Goal: Task Accomplishment & Management: Complete application form

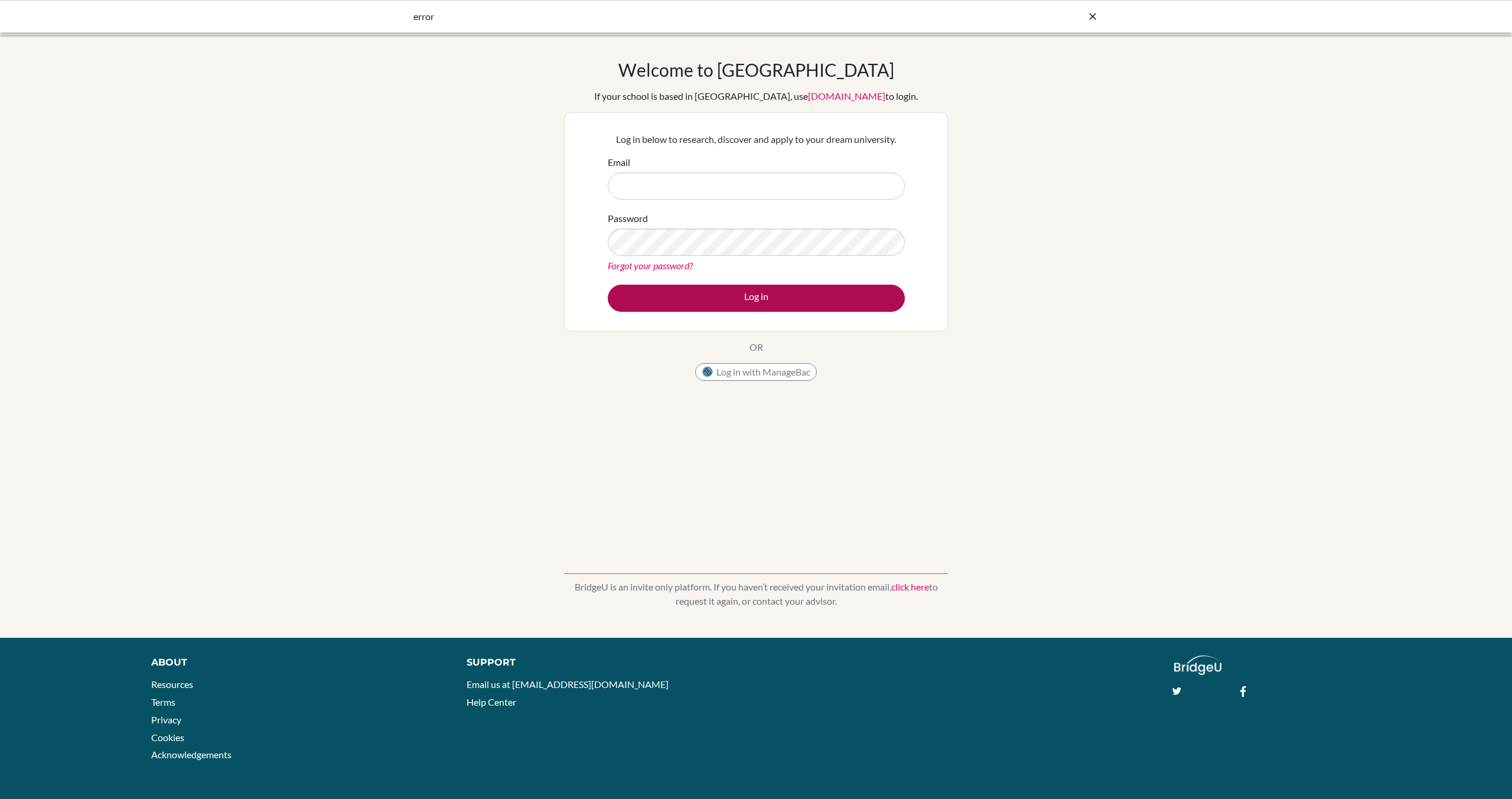
type input "af@wincoll.ac.uk"
click at [741, 296] on button "Log in" at bounding box center [756, 298] width 297 height 27
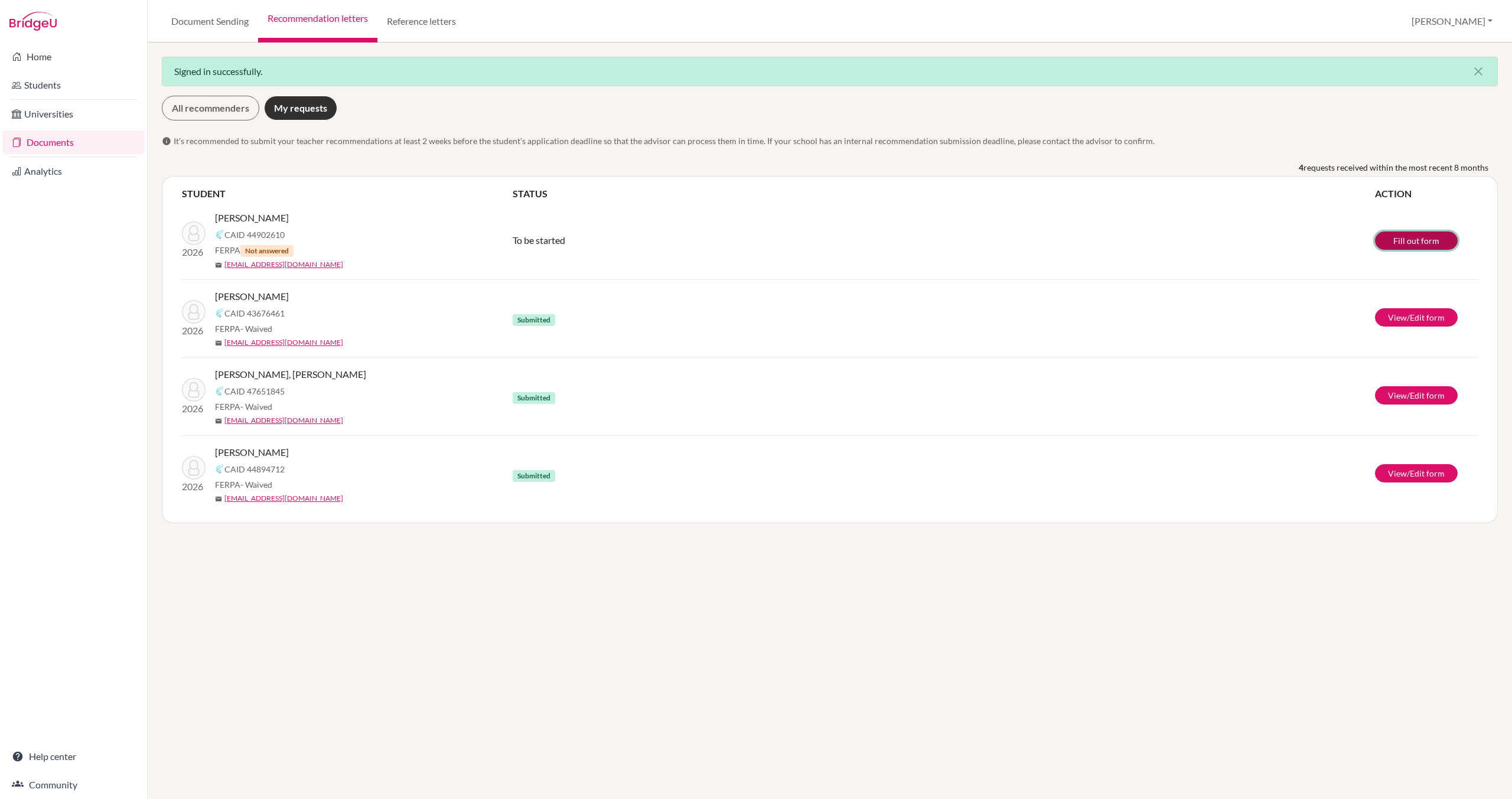
click at [1415, 236] on link "Fill out form" at bounding box center [1416, 240] width 83 height 18
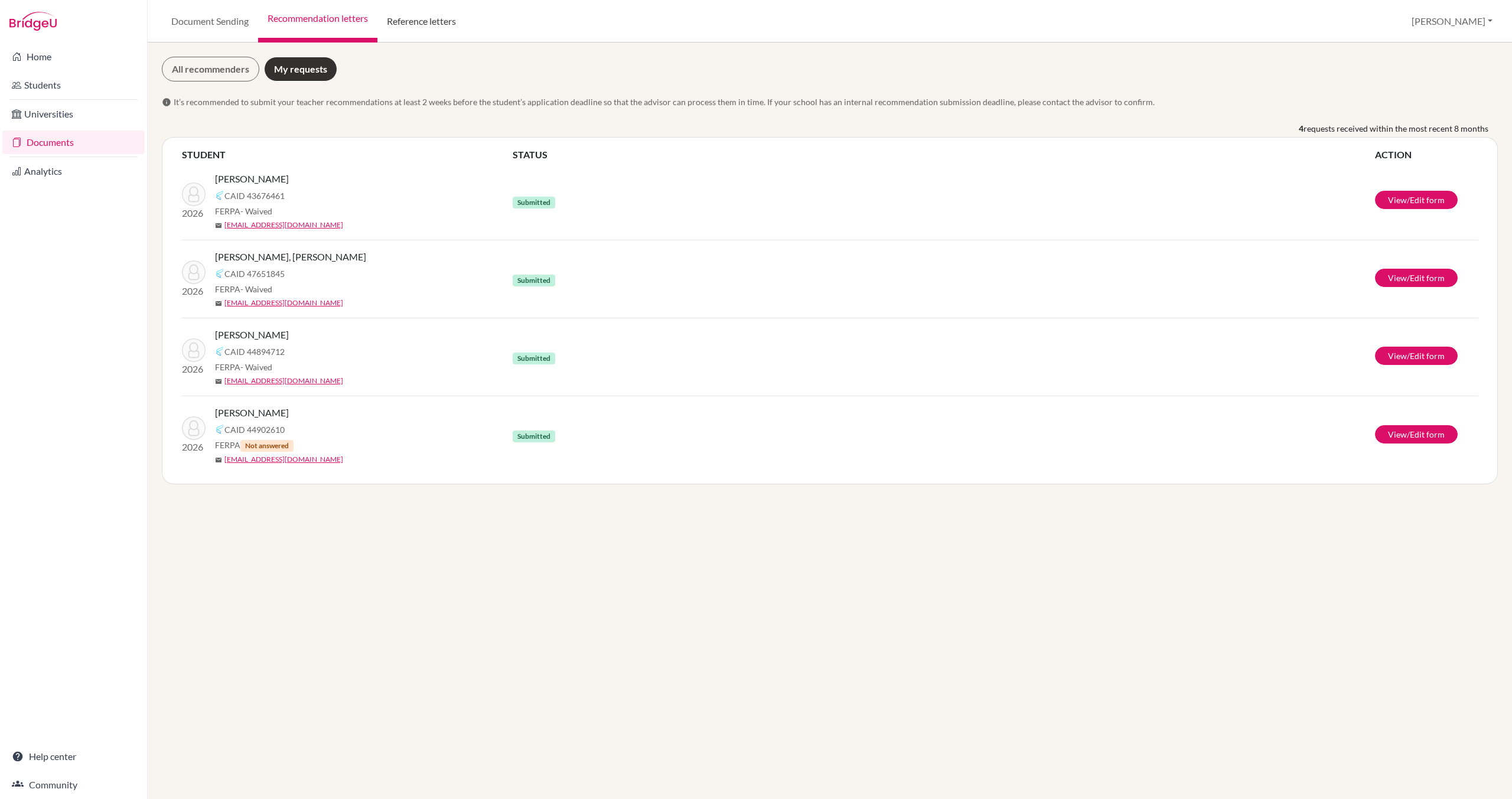
click at [435, 23] on link "Reference letters" at bounding box center [421, 21] width 88 height 43
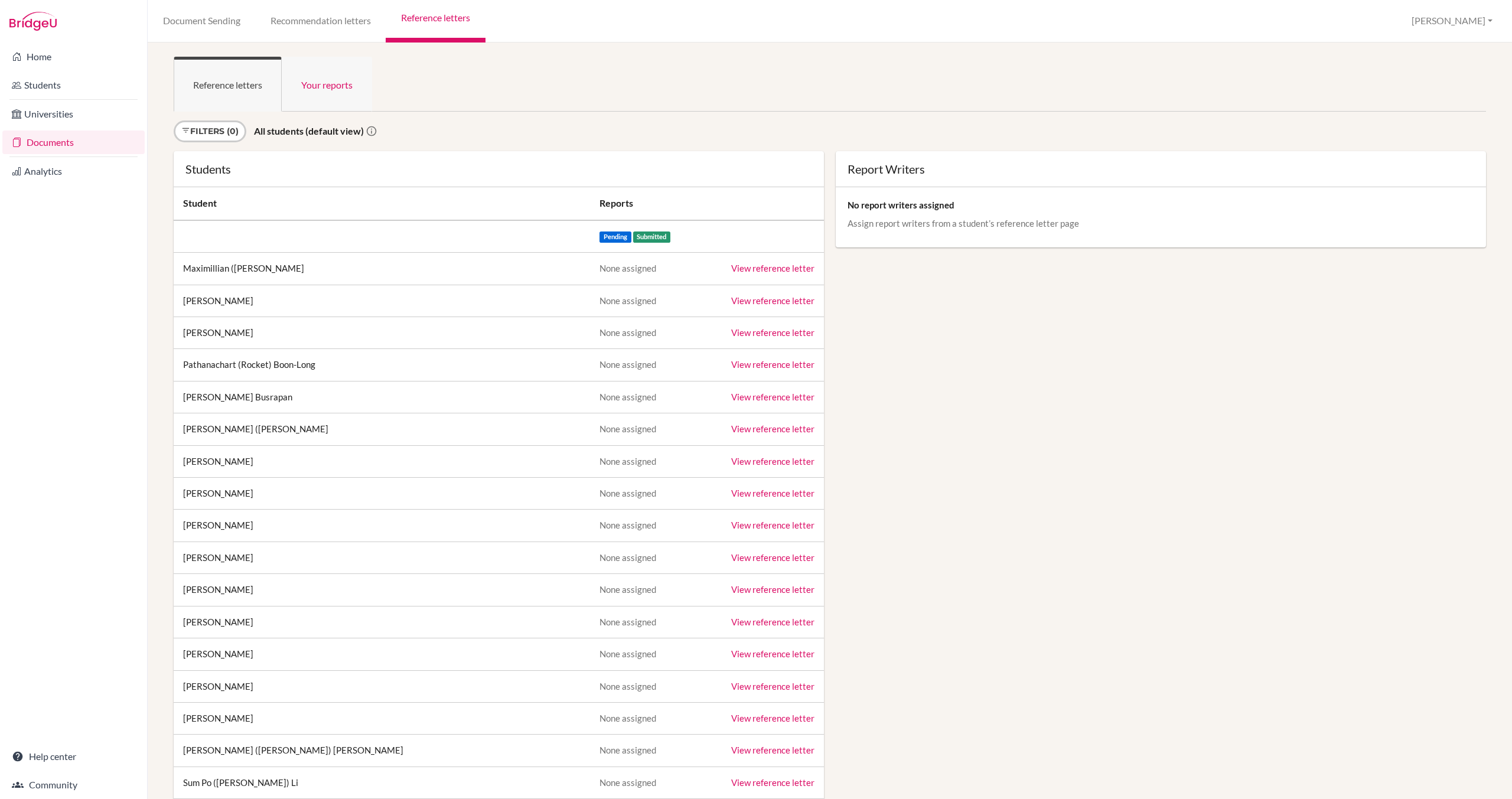
click at [333, 94] on link "Your reports" at bounding box center [327, 84] width 91 height 55
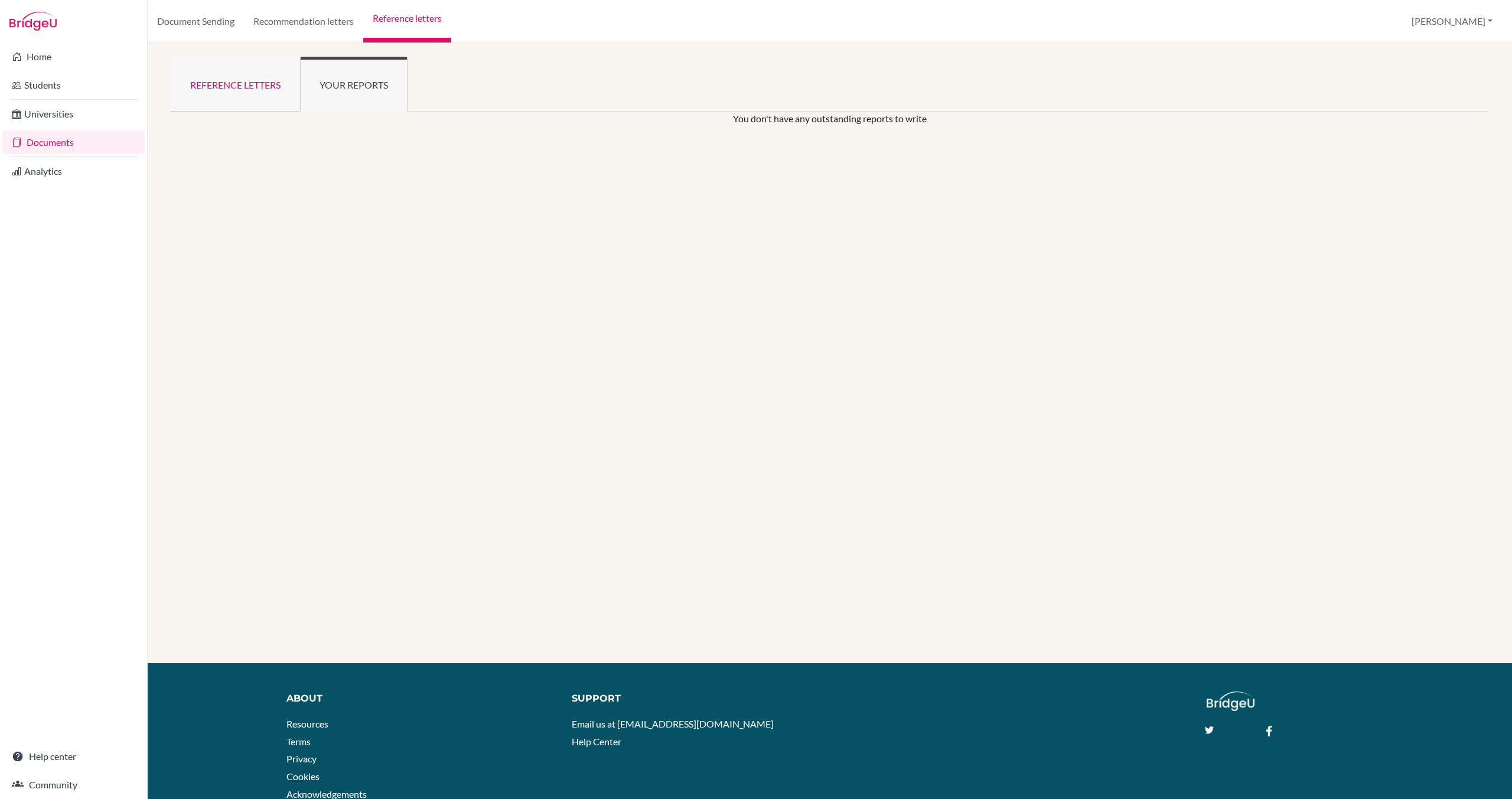
click at [246, 88] on link "Reference letters" at bounding box center [235, 84] width 129 height 55
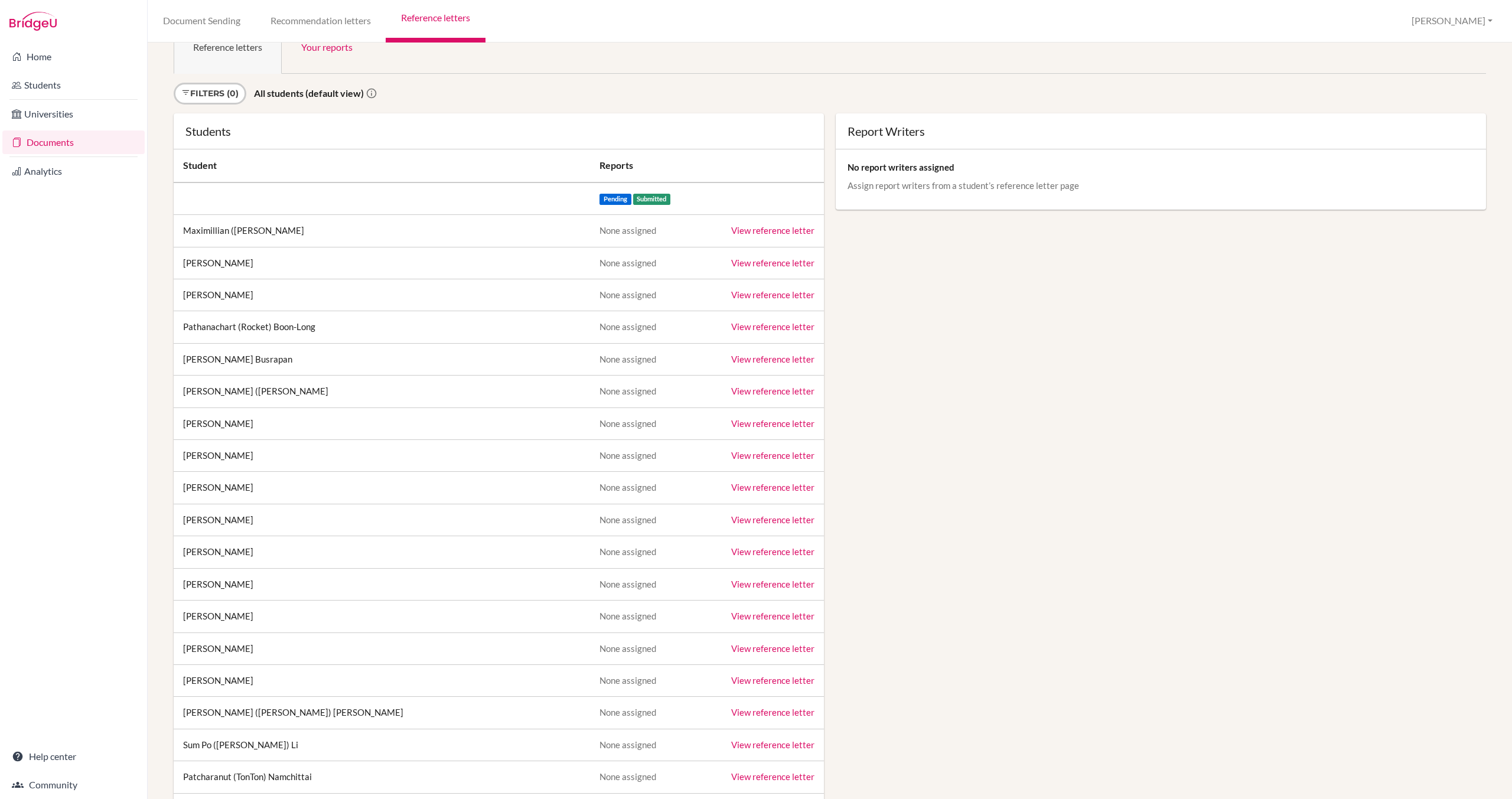
scroll to position [59, 0]
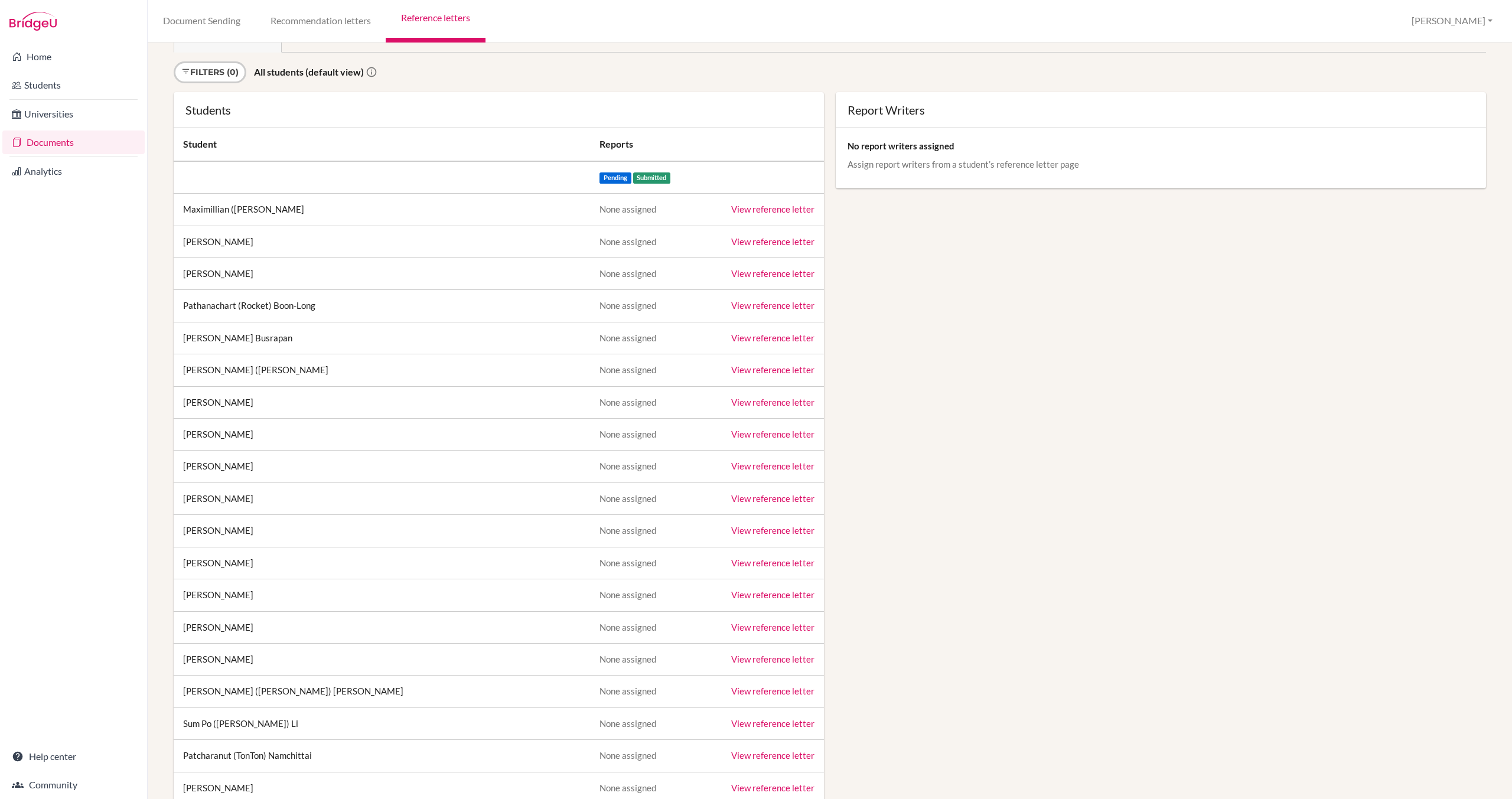
click at [763, 496] on link "View reference letter" at bounding box center [772, 498] width 83 height 10
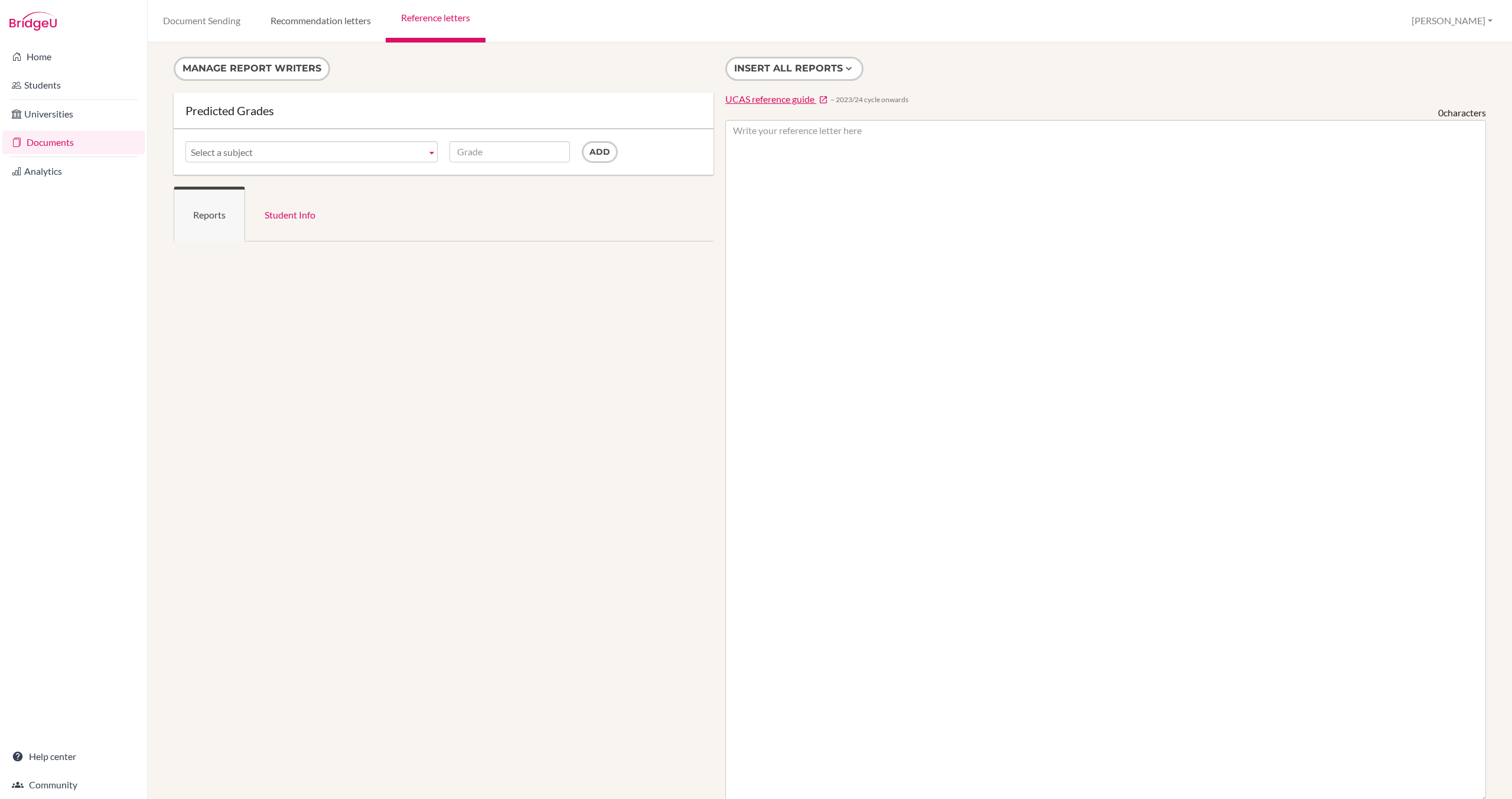
click at [327, 20] on link "Recommendation letters" at bounding box center [320, 21] width 130 height 43
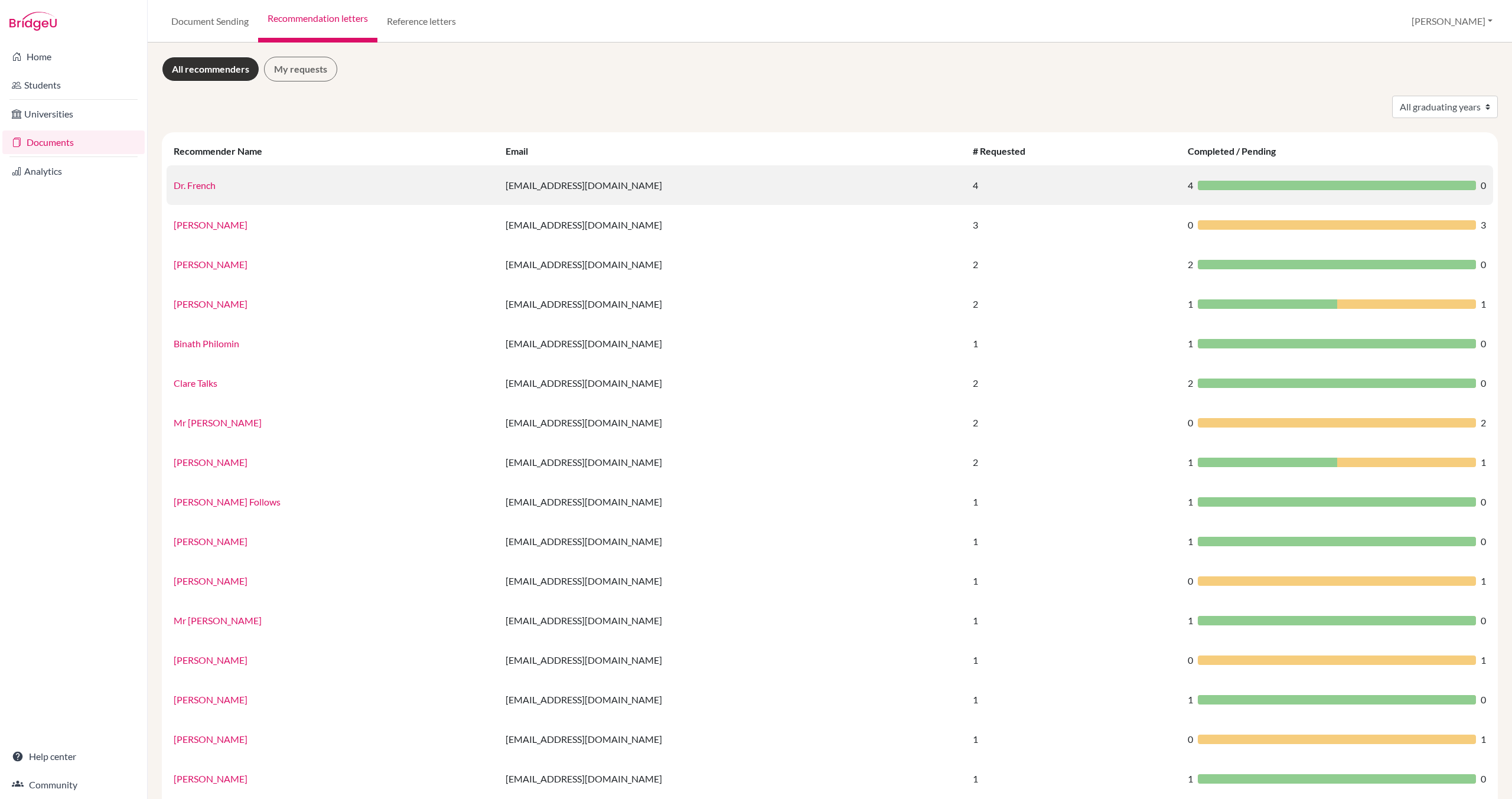
click at [197, 187] on link "Dr. French" at bounding box center [194, 185] width 42 height 11
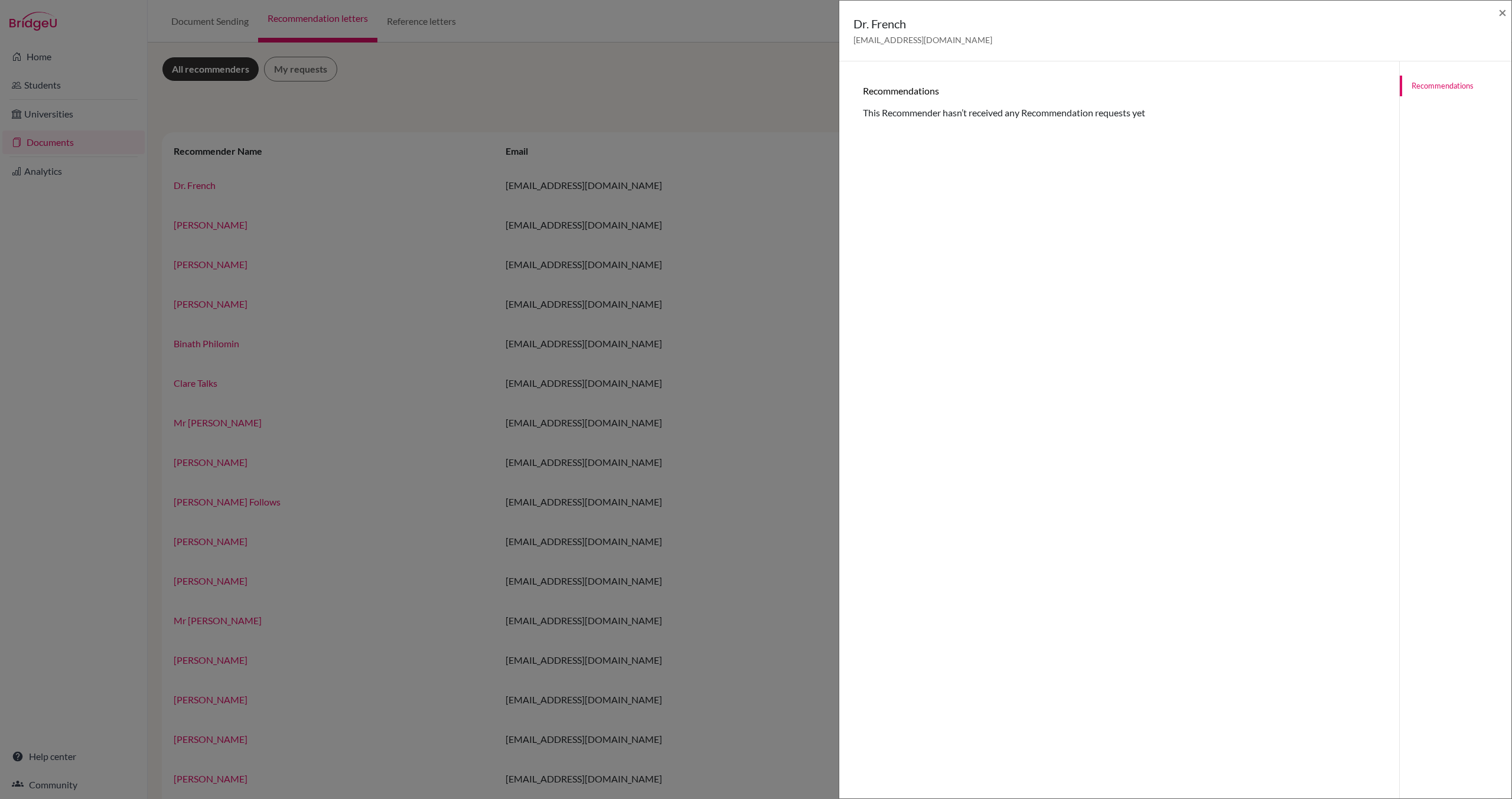
click at [203, 69] on div "Dr. French af@wincoll.ac.uk × Recommendations This Recommender hasn’t received …" at bounding box center [756, 399] width 1512 height 799
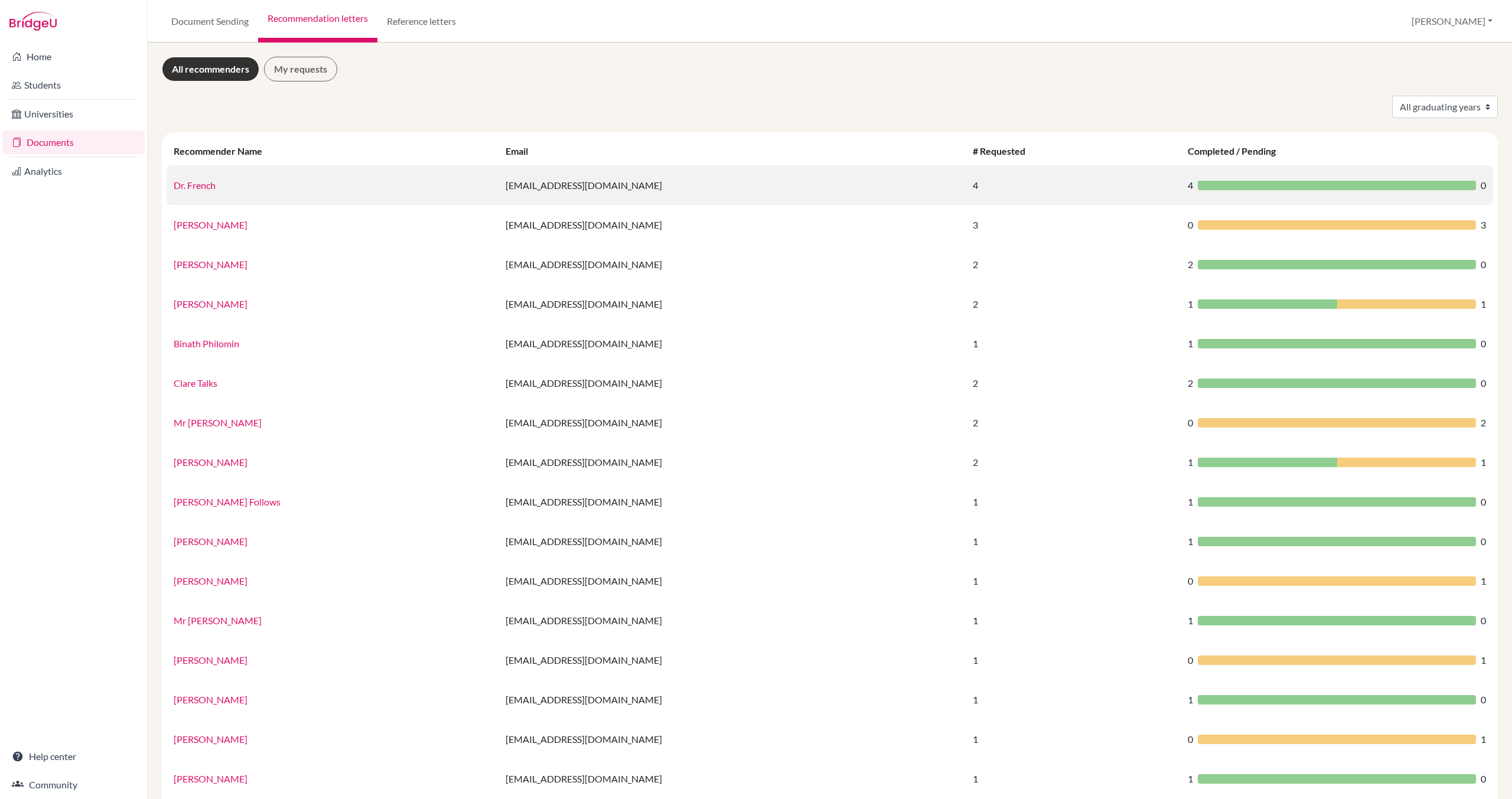
click at [1239, 186] on div at bounding box center [1336, 185] width 278 height 9
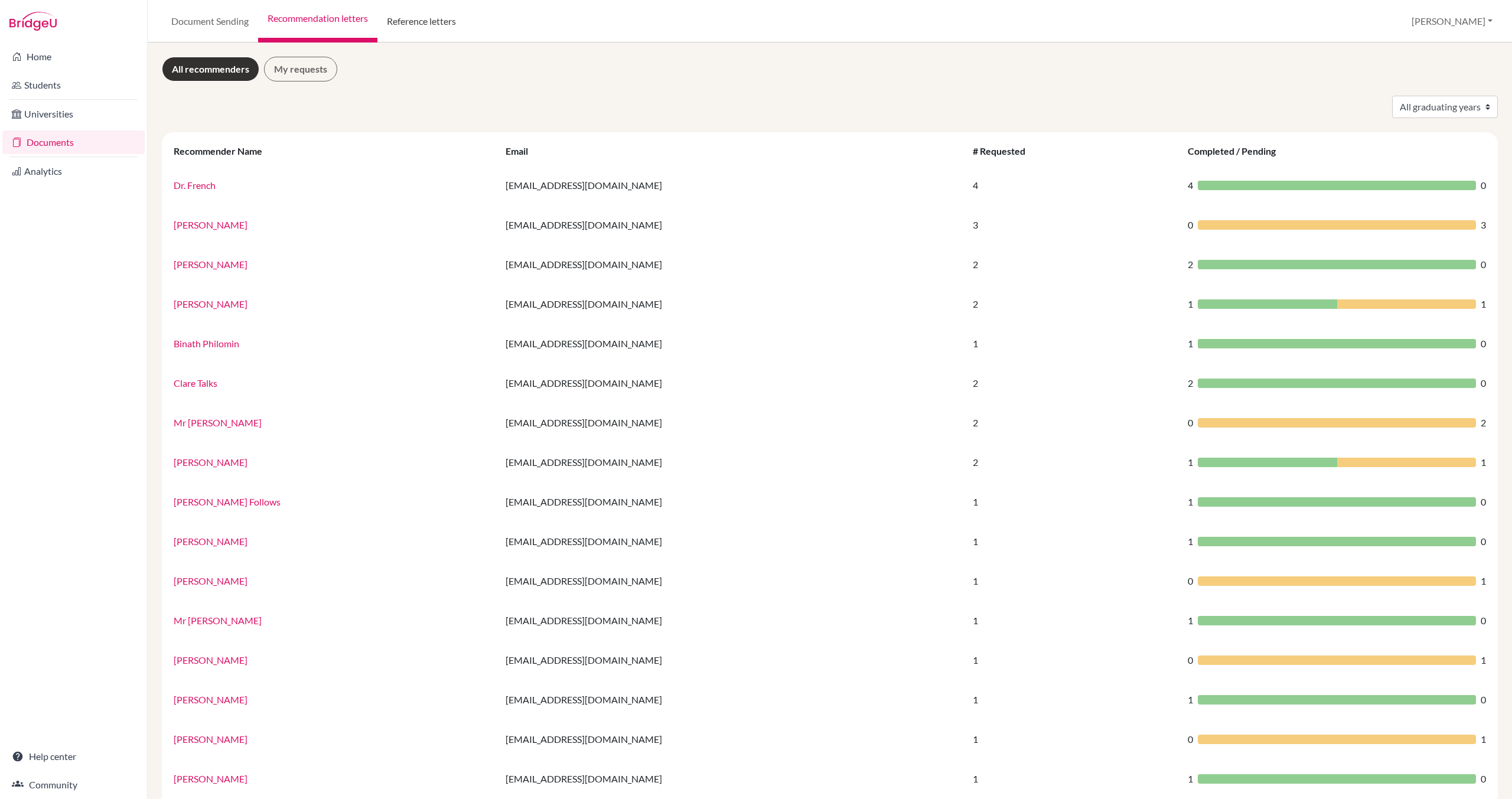
click at [410, 18] on link "Reference letters" at bounding box center [421, 21] width 88 height 43
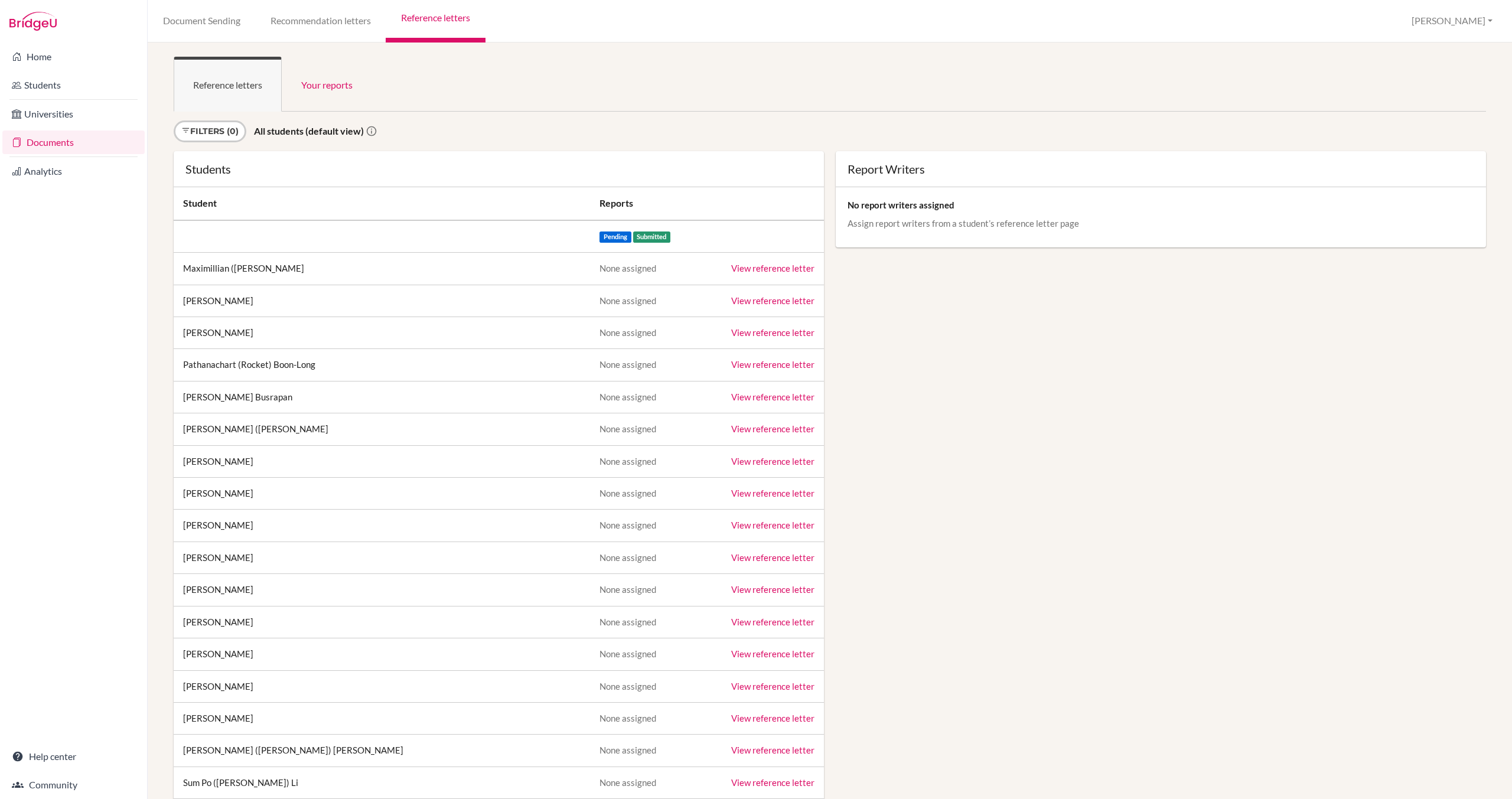
click at [753, 331] on link "View reference letter" at bounding box center [772, 332] width 83 height 10
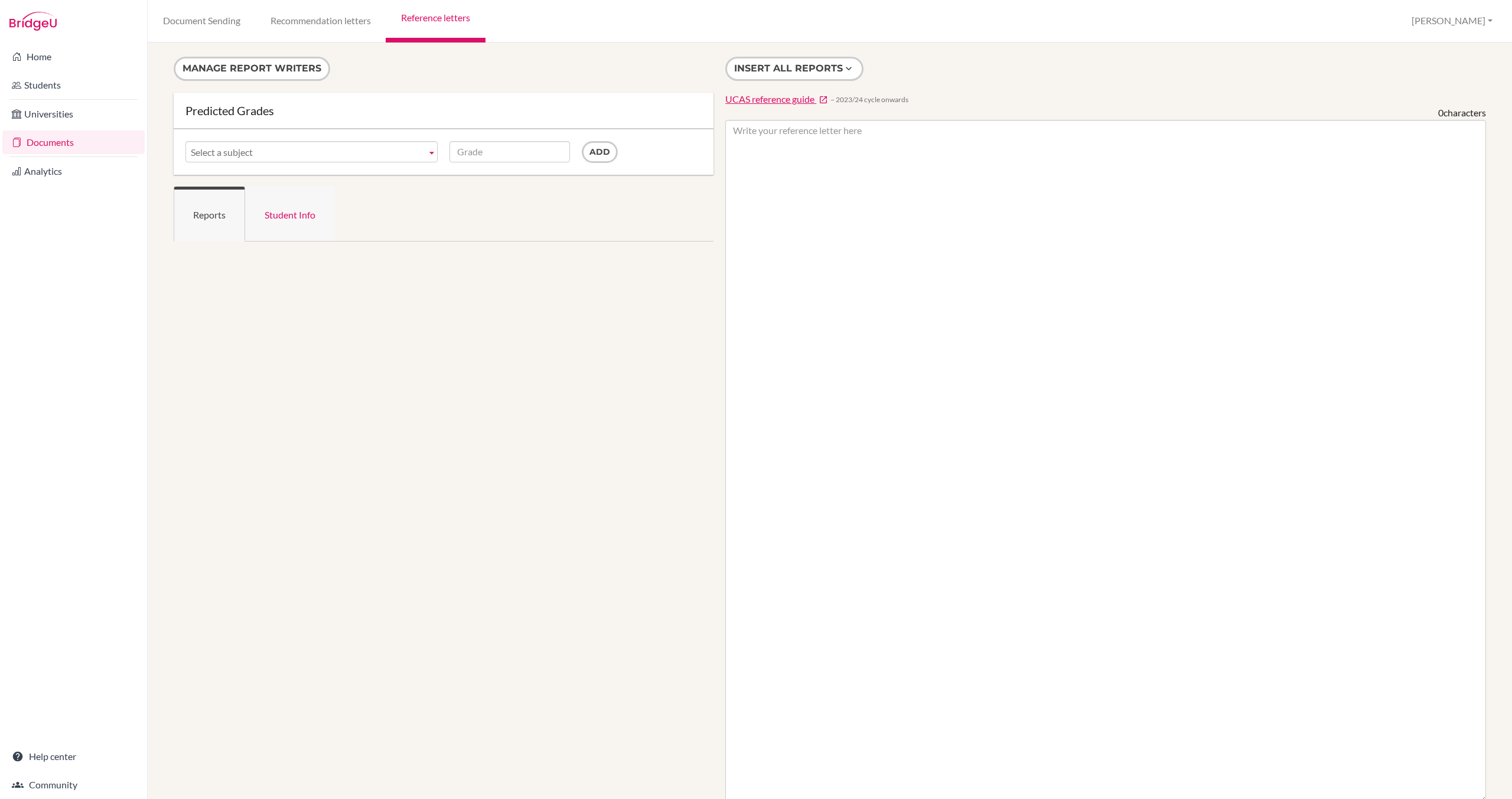
click at [304, 211] on link "Student Info" at bounding box center [289, 214] width 90 height 55
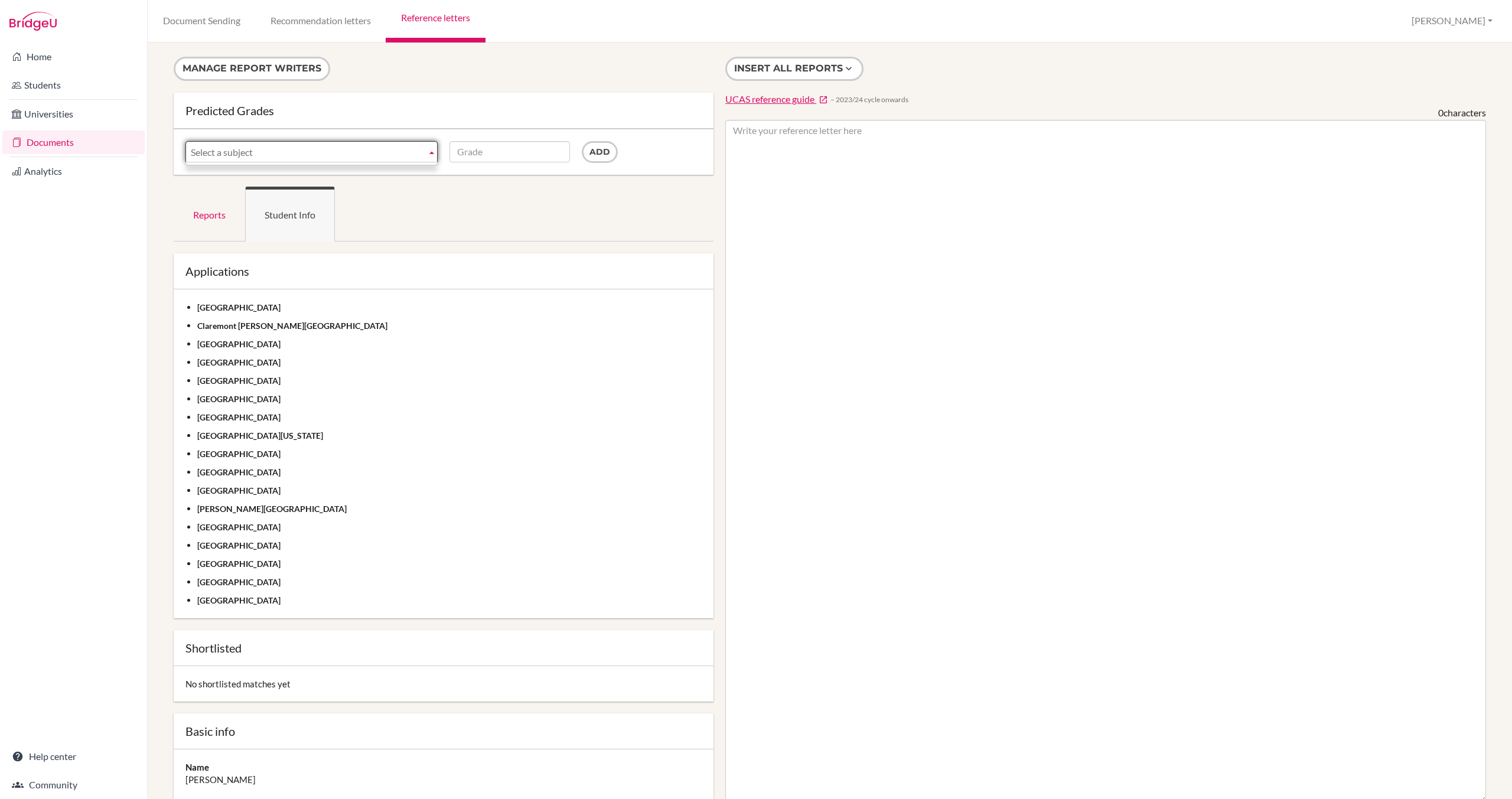
click at [309, 146] on span "Select a subject" at bounding box center [307, 152] width 231 height 21
click at [412, 150] on span "Select a subject" at bounding box center [307, 152] width 231 height 21
click at [358, 15] on link "Recommendation letters" at bounding box center [320, 21] width 130 height 43
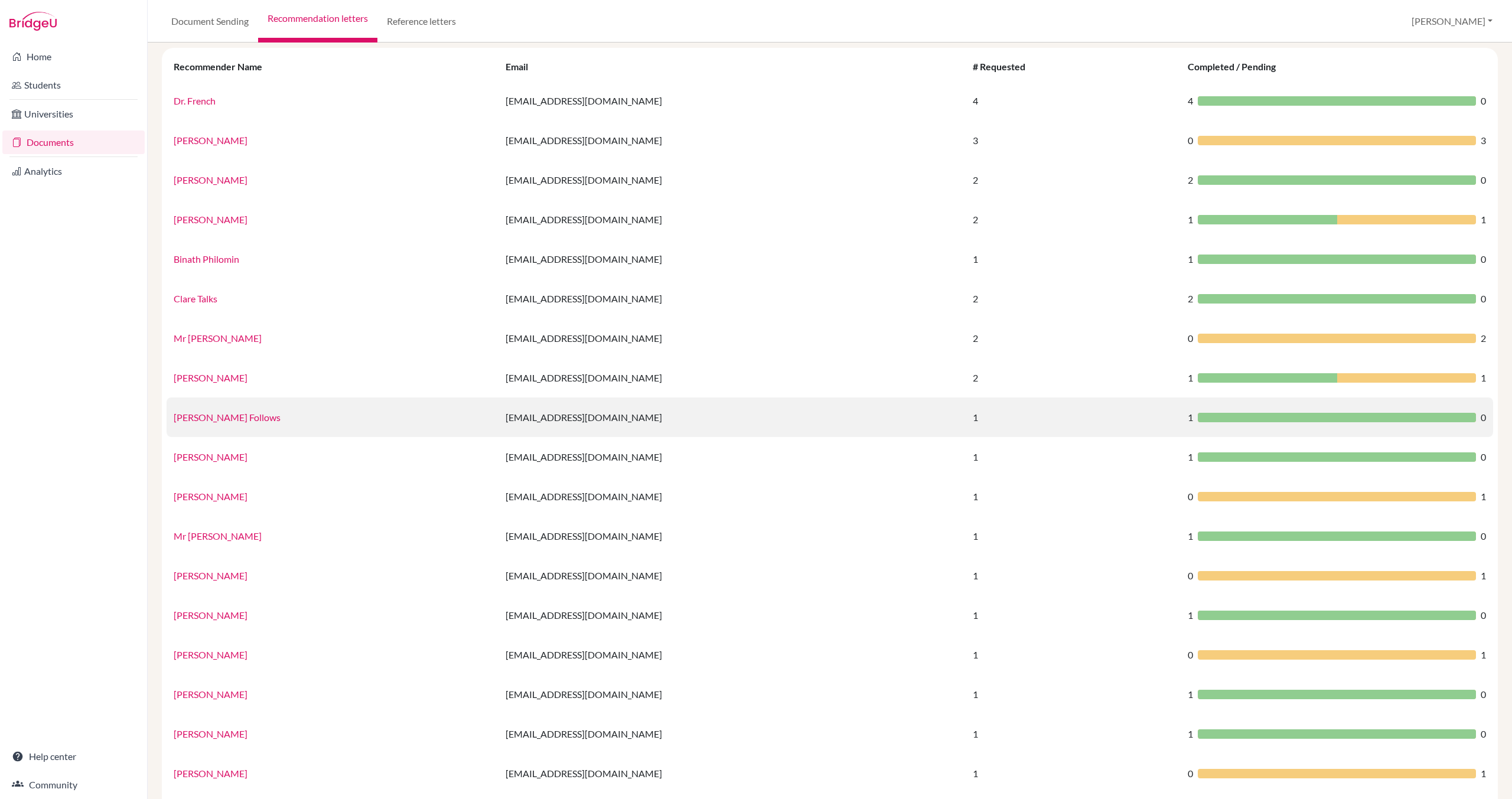
scroll to position [66, 0]
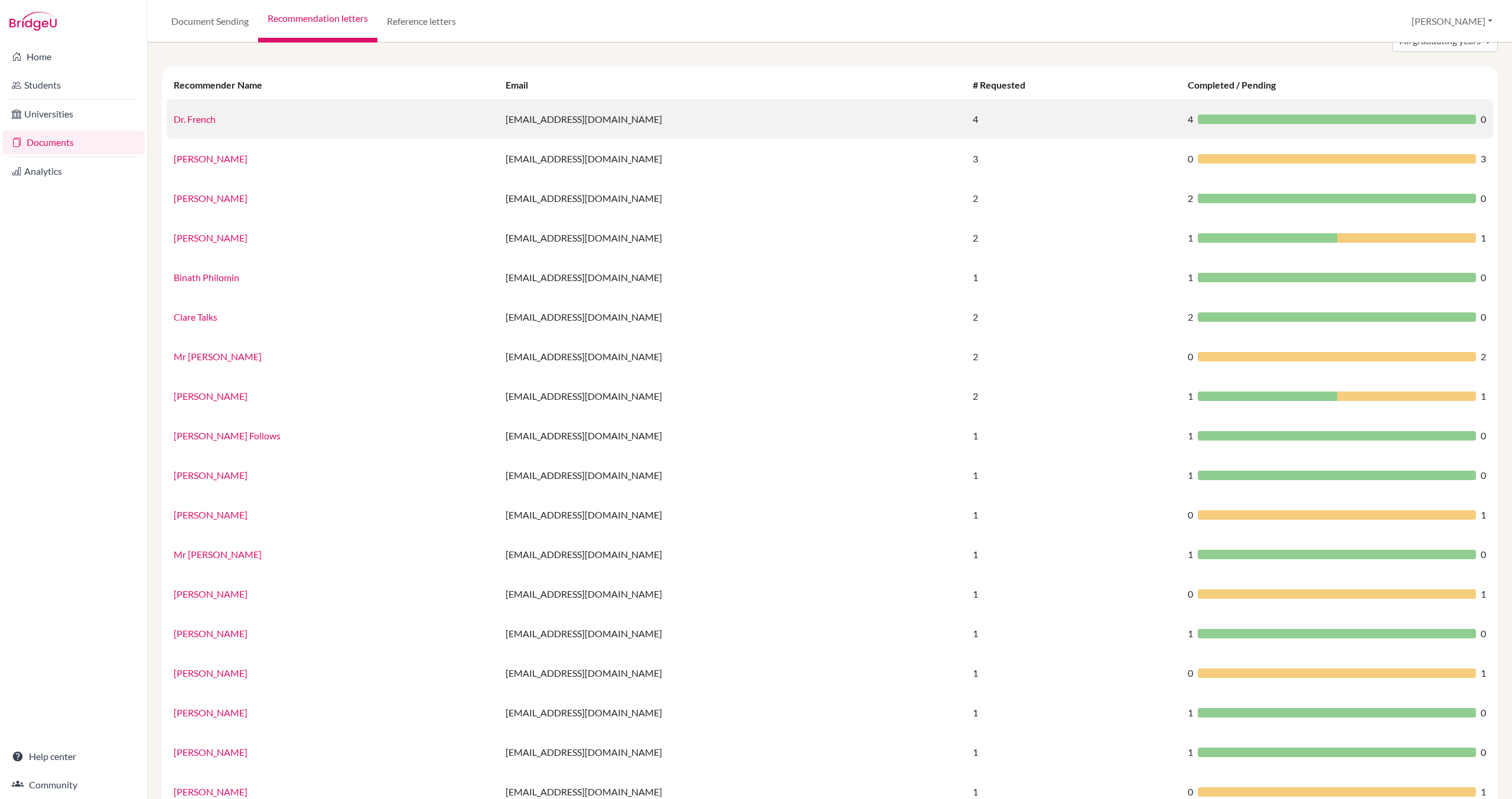
click at [181, 123] on link "Dr. French" at bounding box center [194, 118] width 42 height 11
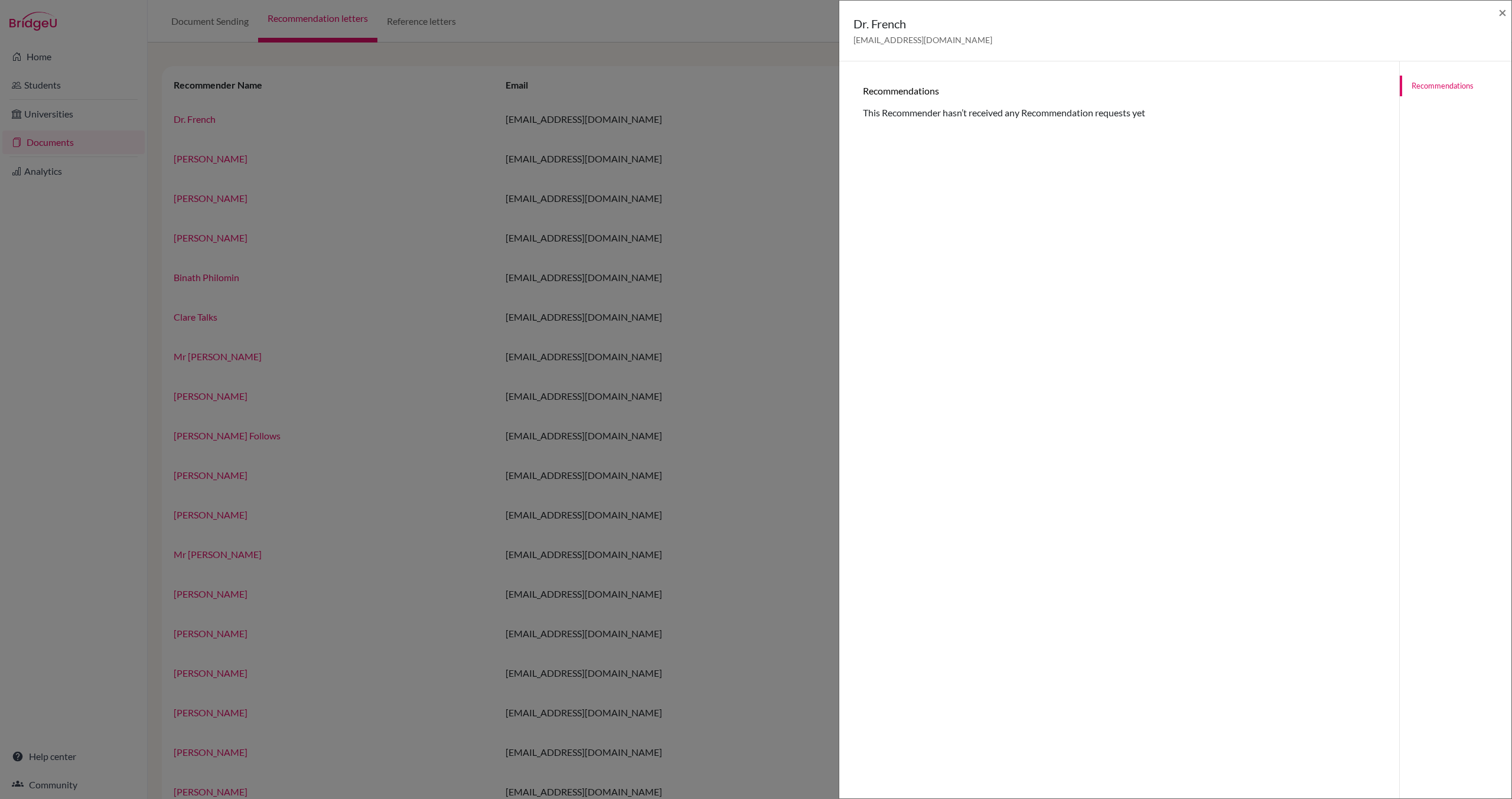
click at [1507, 12] on div "Dr. French [EMAIL_ADDRESS][DOMAIN_NAME] ×" at bounding box center [1175, 31] width 672 height 61
click at [1505, 10] on span "×" at bounding box center [1503, 12] width 9 height 17
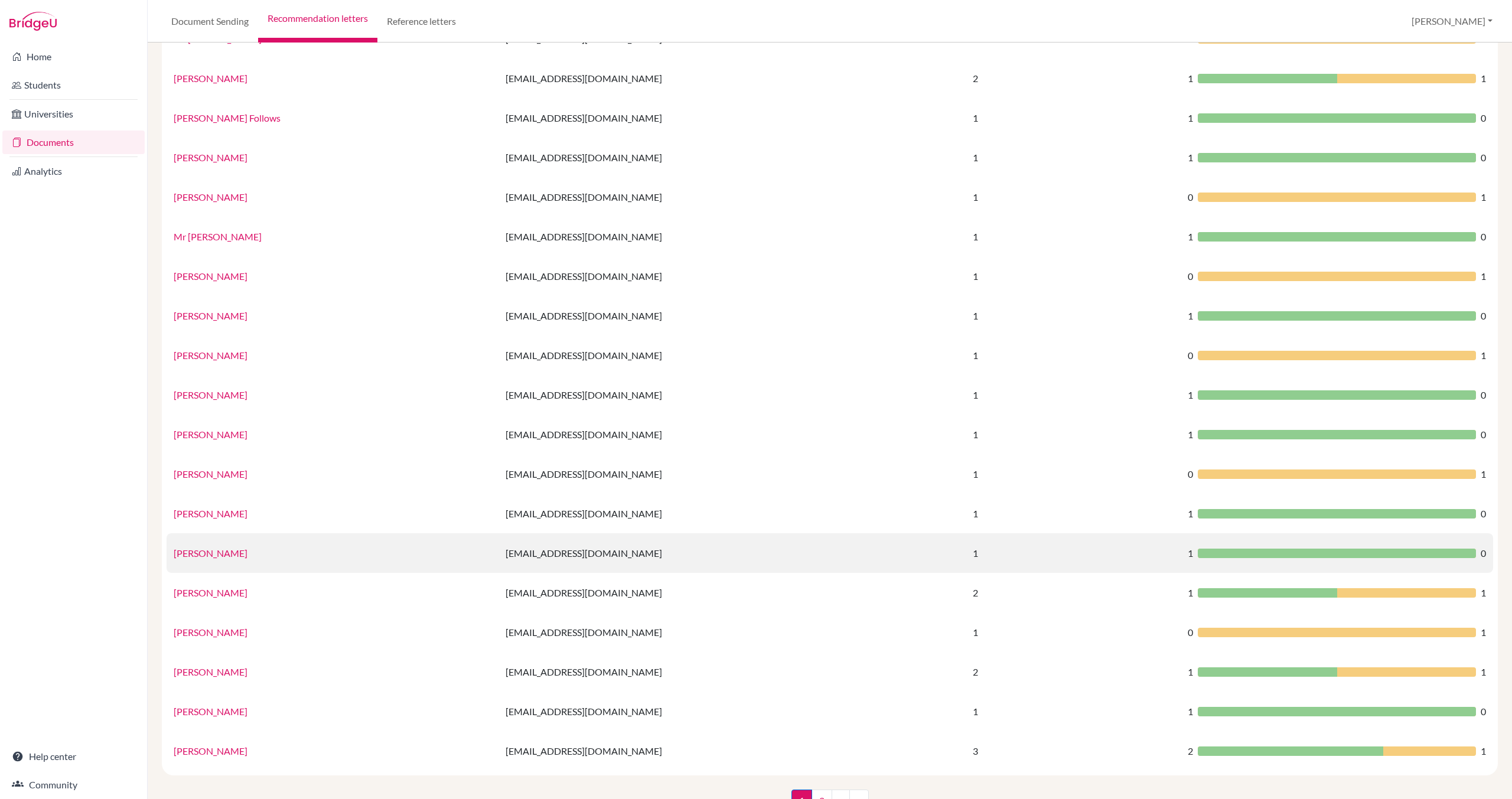
scroll to position [420, 0]
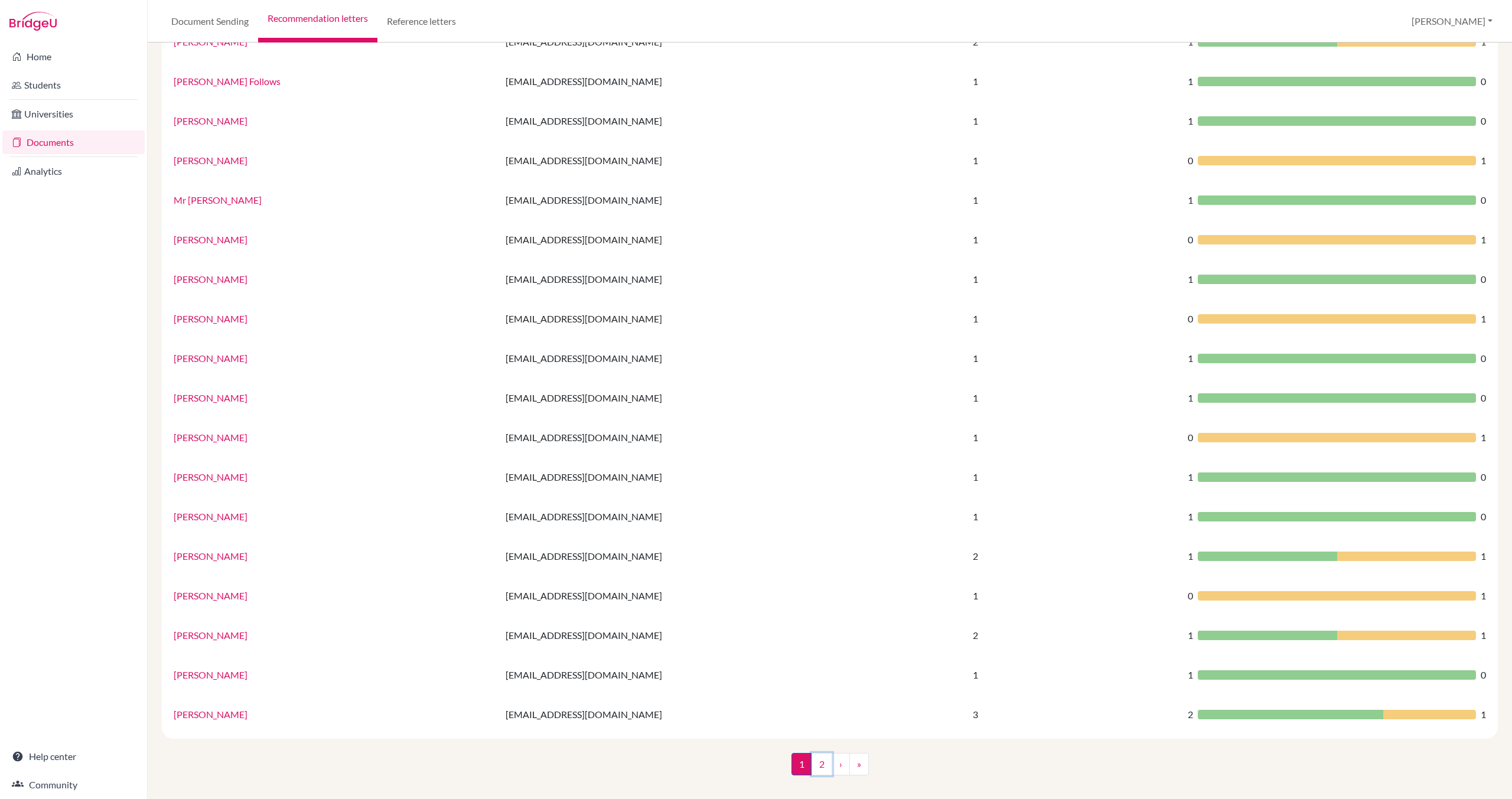
click at [818, 766] on link "2" at bounding box center [822, 765] width 21 height 22
